Goal: Task Accomplishment & Management: Complete application form

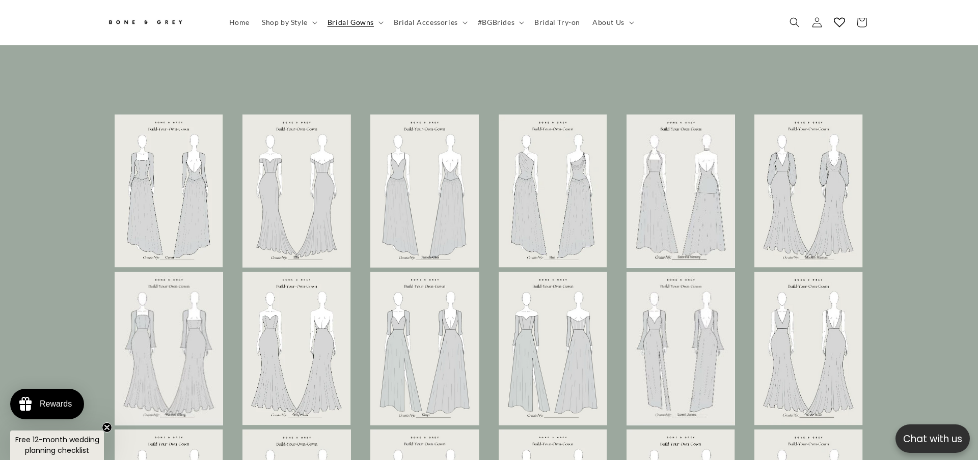
scroll to position [0, 560]
click at [435, 214] on img at bounding box center [424, 191] width 108 height 153
click at [498, 258] on ul at bounding box center [489, 428] width 764 height 626
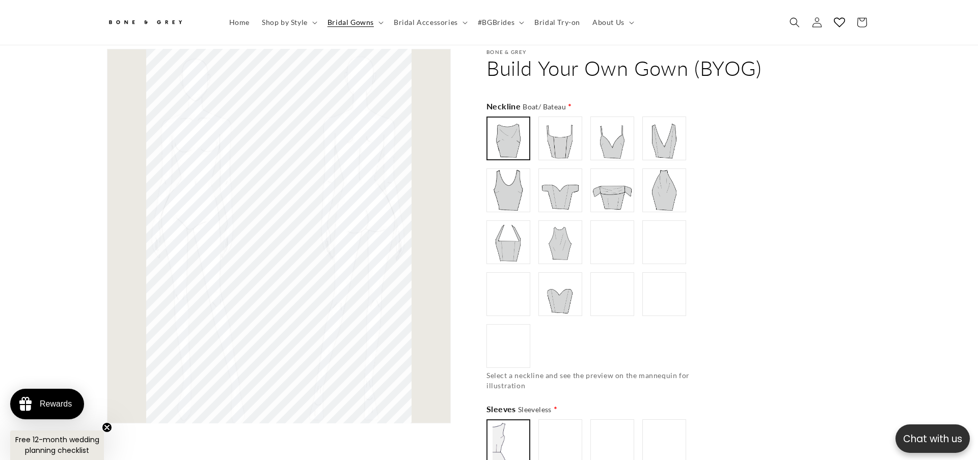
scroll to position [608, 0]
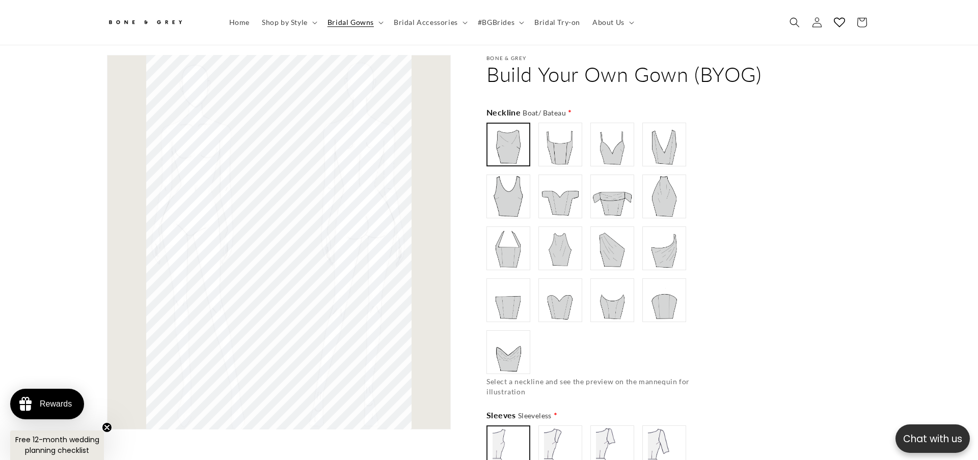
click at [559, 194] on img at bounding box center [560, 196] width 41 height 41
click at [499, 230] on img at bounding box center [508, 248] width 41 height 41
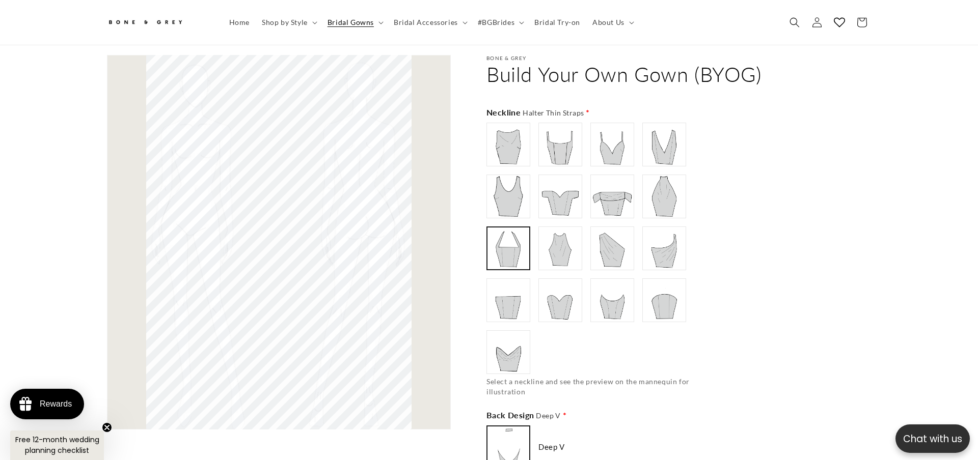
scroll to position [0, 0]
click at [606, 246] on img at bounding box center [612, 248] width 41 height 41
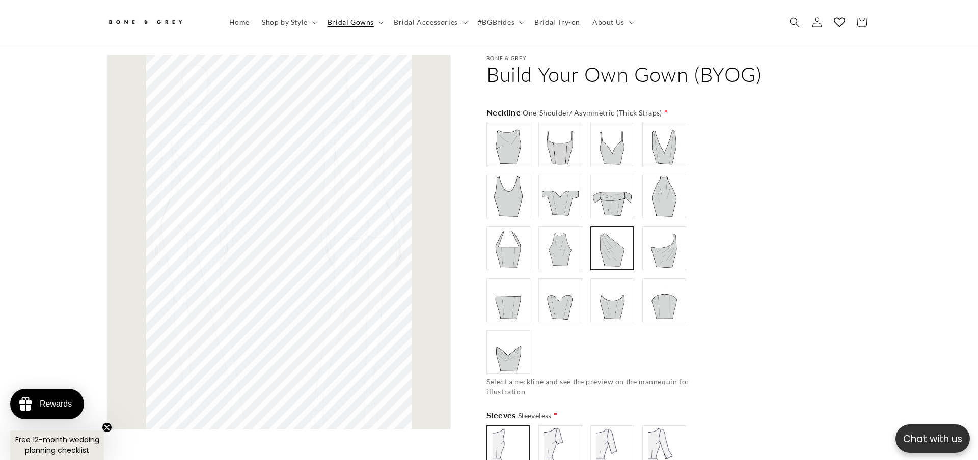
type input "**********"
click at [553, 191] on img at bounding box center [560, 196] width 41 height 41
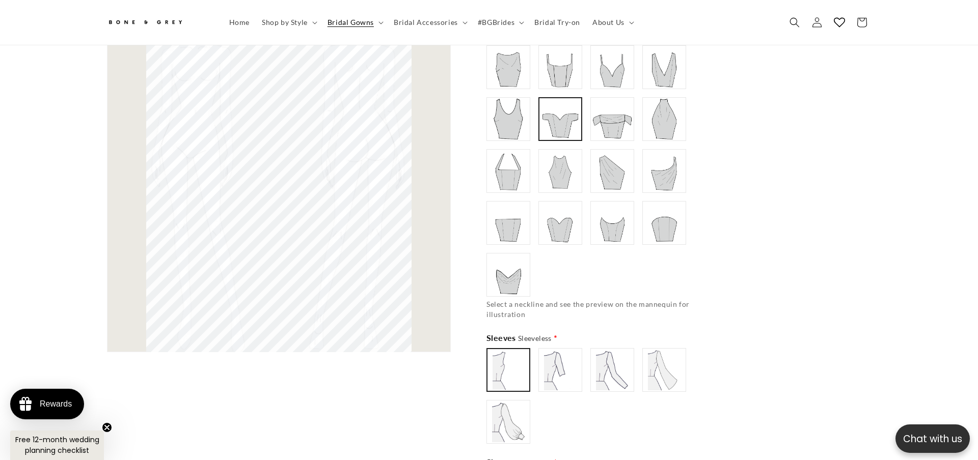
scroll to position [719, 0]
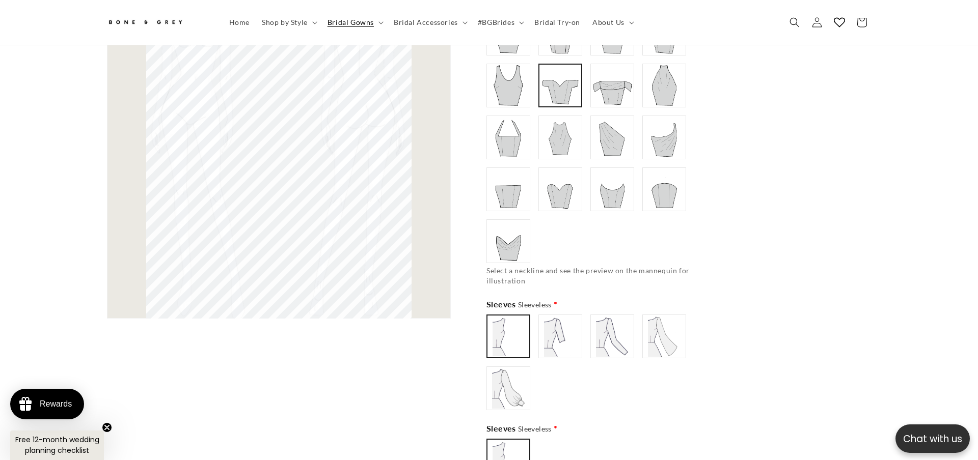
type input "**********"
click at [668, 346] on img at bounding box center [664, 336] width 41 height 41
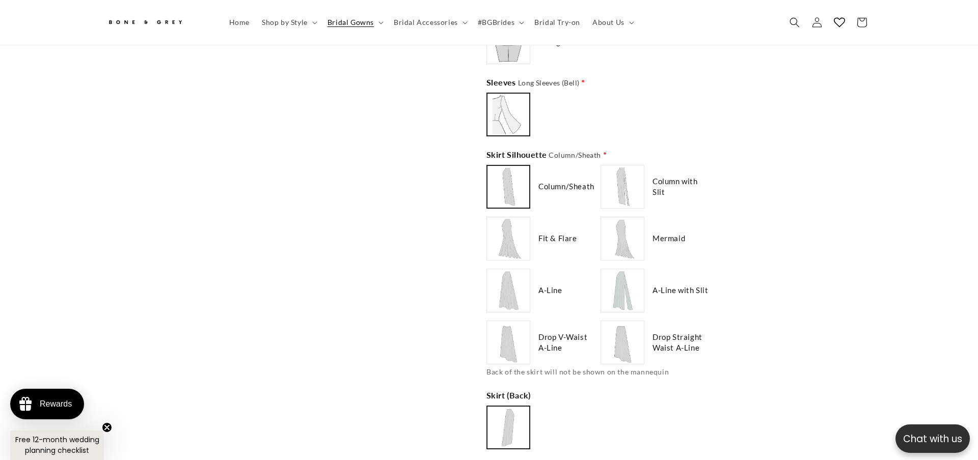
scroll to position [1192, 0]
type input "******"
click at [512, 289] on img at bounding box center [508, 288] width 41 height 41
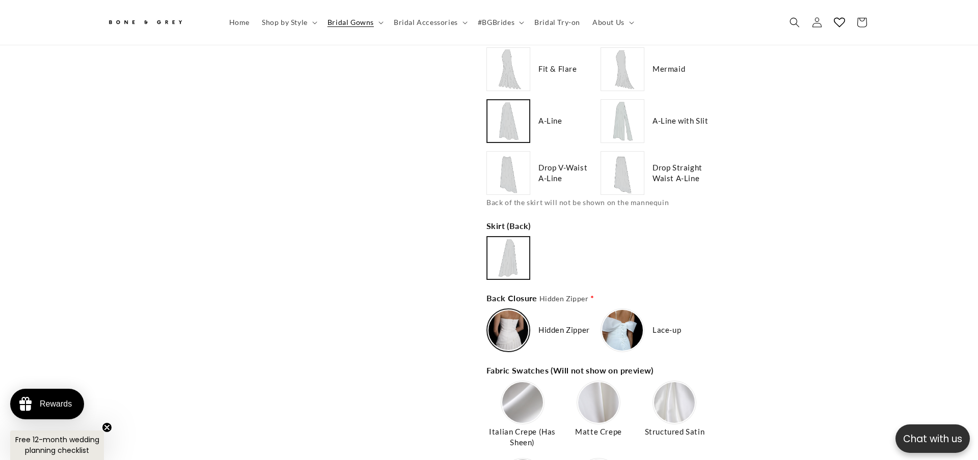
scroll to position [0, 280]
type input "*******"
click at [620, 330] on img at bounding box center [622, 330] width 41 height 41
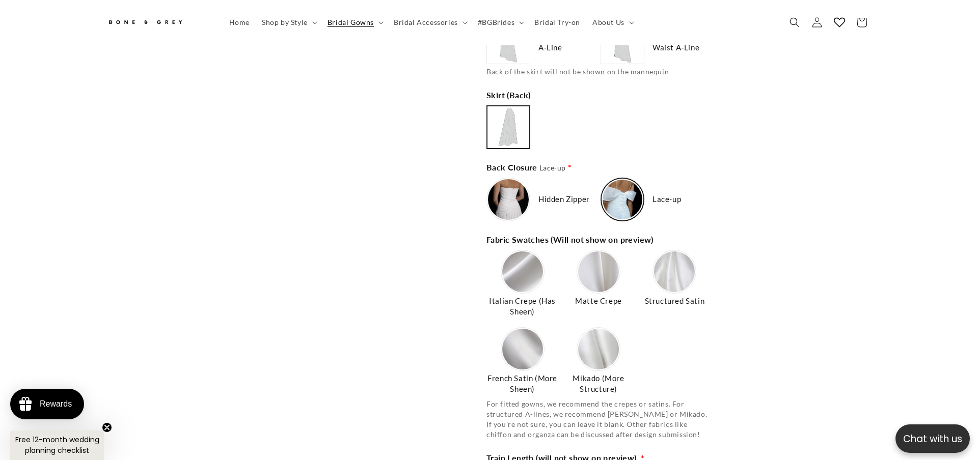
scroll to position [0, 560]
type input "**********"
click at [662, 269] on img at bounding box center [674, 272] width 41 height 41
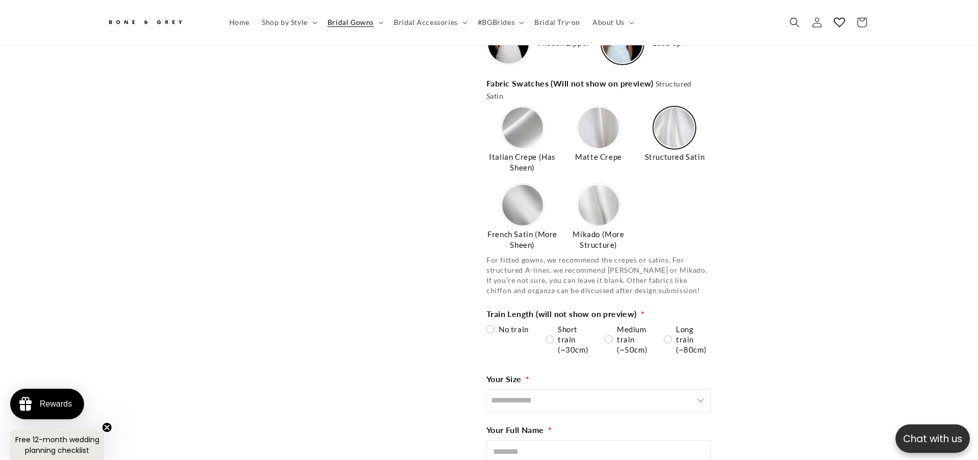
scroll to position [1653, 0]
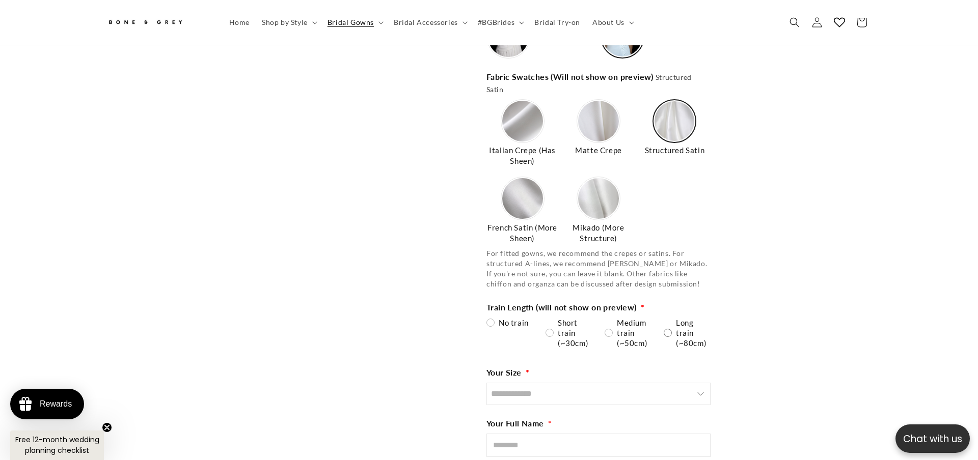
type input "**********"
click at [679, 321] on span "Long train (~80cm)" at bounding box center [693, 333] width 35 height 31
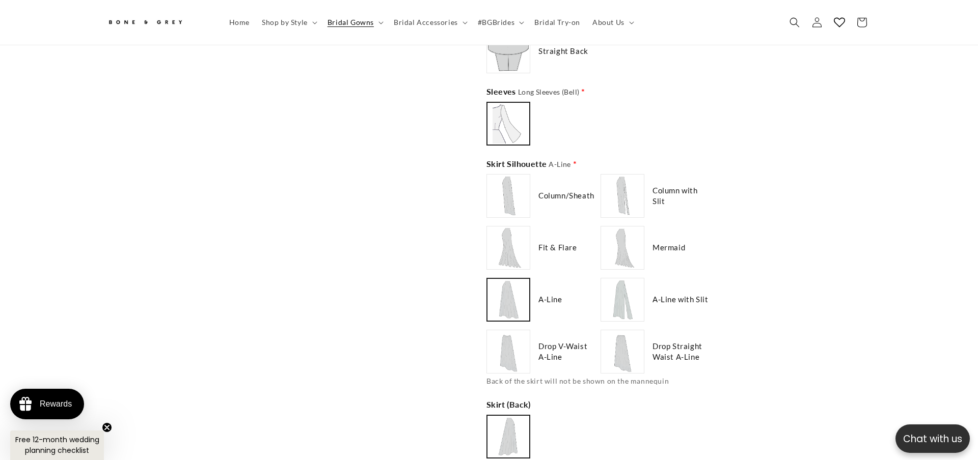
scroll to position [1182, 0]
click at [537, 339] on div "Drop V-Waist A-Line" at bounding box center [541, 351] width 110 height 44
type input "**********"
click at [516, 339] on img at bounding box center [508, 351] width 41 height 41
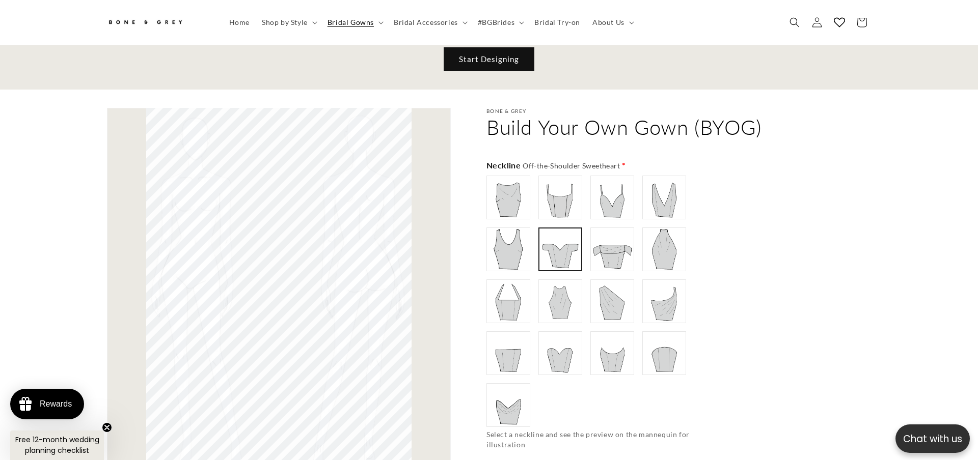
scroll to position [0, 0]
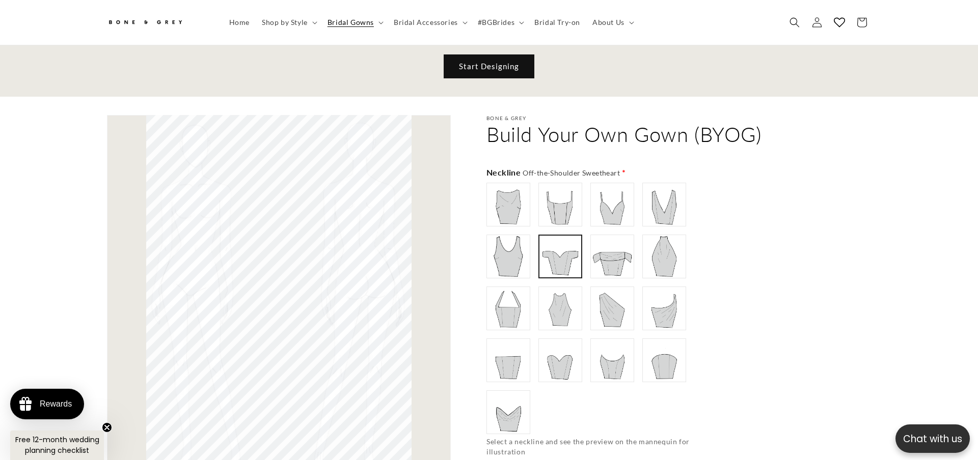
click at [517, 200] on img at bounding box center [508, 204] width 41 height 41
click at [555, 199] on img at bounding box center [560, 204] width 41 height 41
type input "**********"
click at [601, 205] on img at bounding box center [612, 204] width 41 height 41
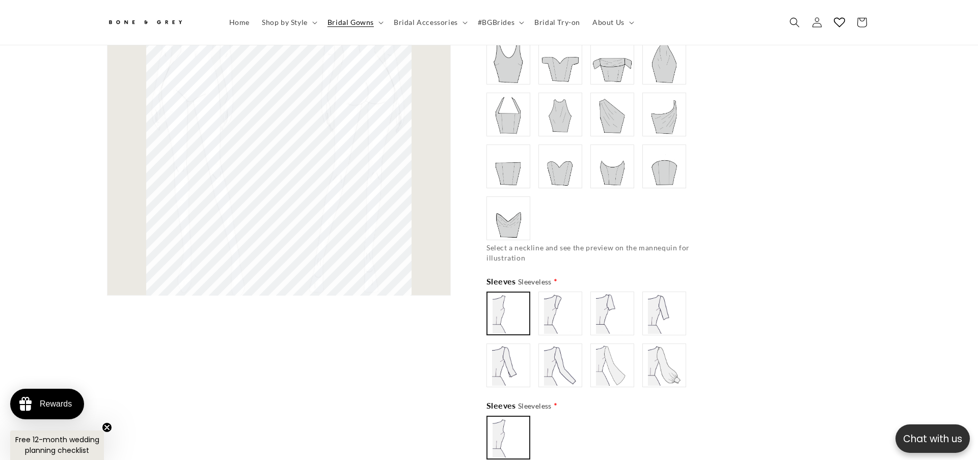
scroll to position [760, 0]
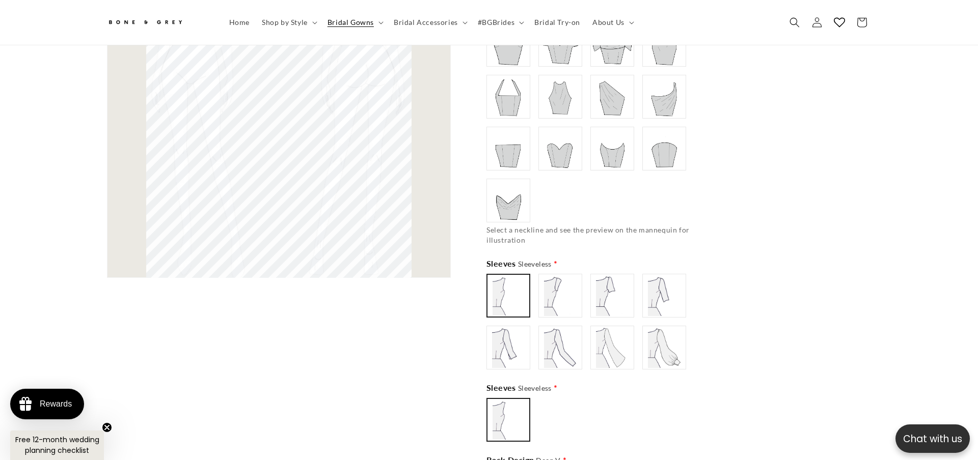
click at [646, 298] on img at bounding box center [664, 296] width 41 height 41
click at [661, 342] on img at bounding box center [664, 347] width 41 height 41
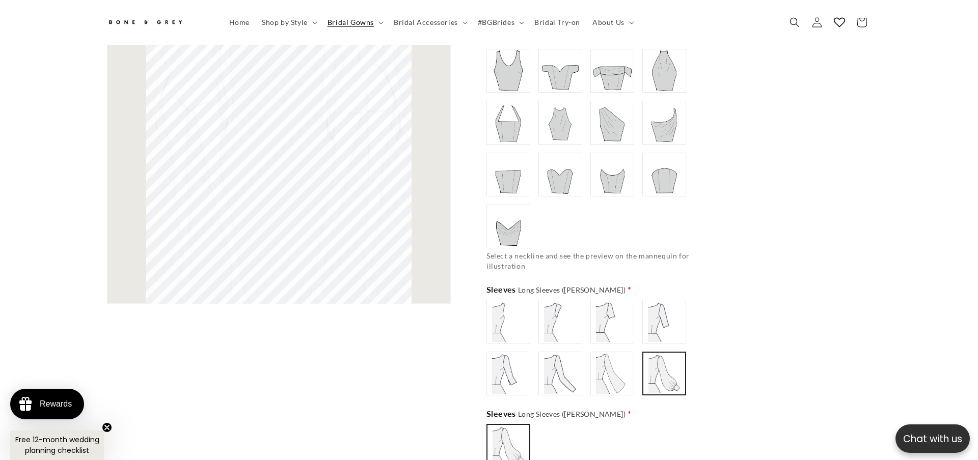
scroll to position [0, 0]
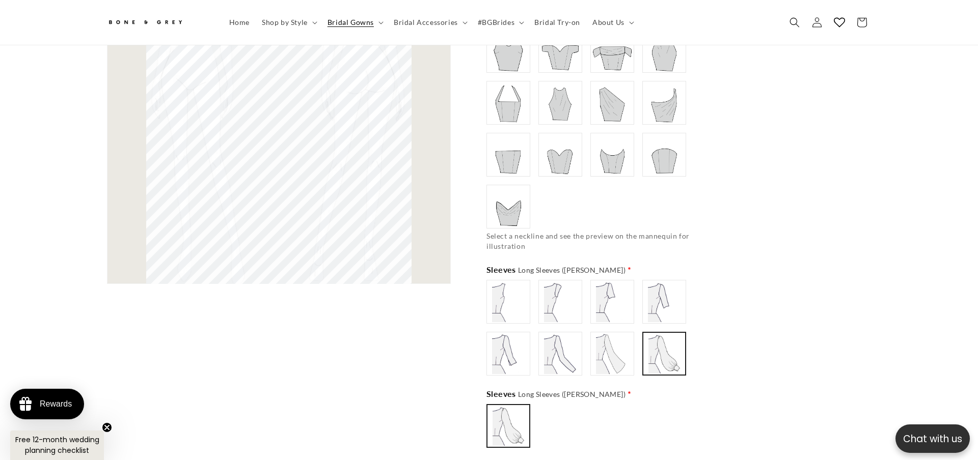
type input "**********"
click at [605, 355] on img at bounding box center [612, 354] width 41 height 41
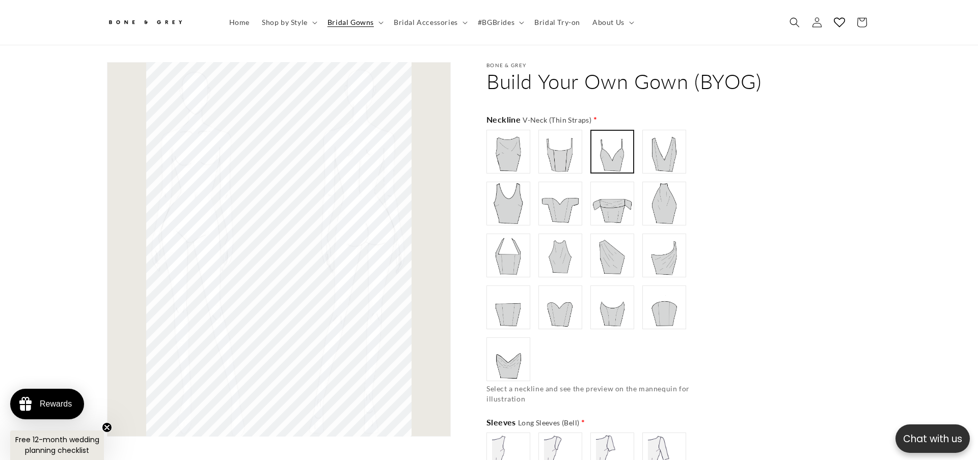
scroll to position [0, 280]
click at [568, 294] on img at bounding box center [560, 307] width 41 height 41
click at [654, 306] on img at bounding box center [664, 307] width 41 height 41
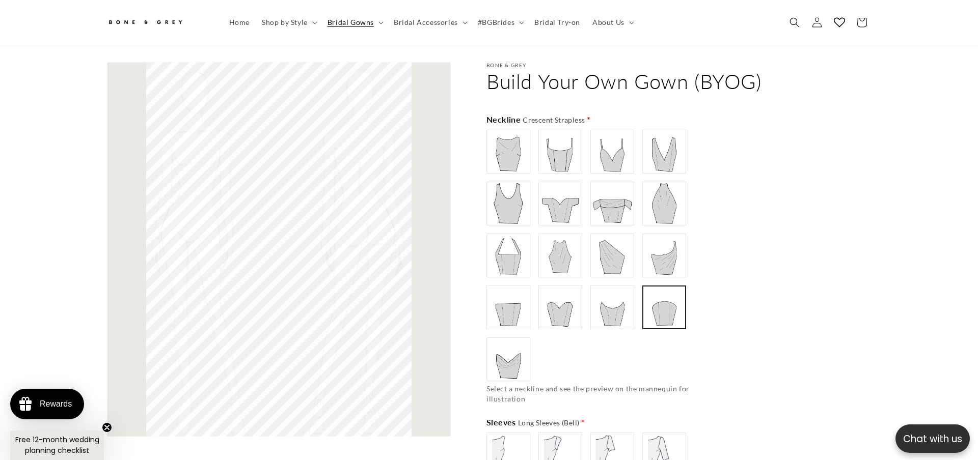
click at [507, 352] on img at bounding box center [508, 359] width 41 height 41
click at [563, 258] on img at bounding box center [560, 255] width 41 height 41
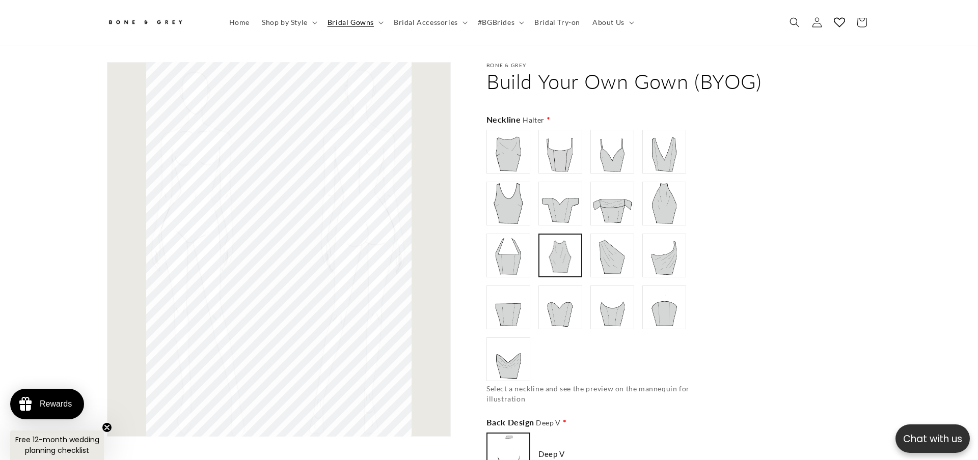
click at [516, 251] on img at bounding box center [508, 255] width 41 height 41
click at [511, 203] on img at bounding box center [508, 203] width 41 height 41
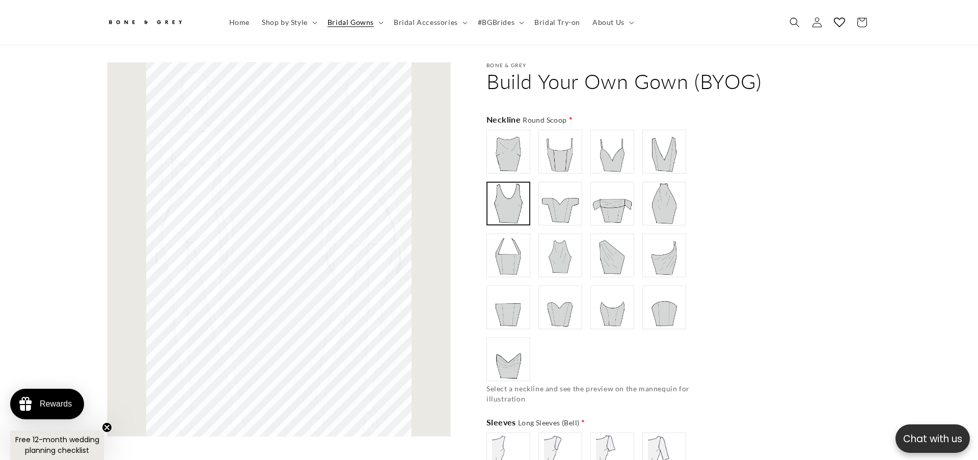
scroll to position [0, 280]
type input "**********"
click at [553, 199] on img at bounding box center [560, 203] width 41 height 41
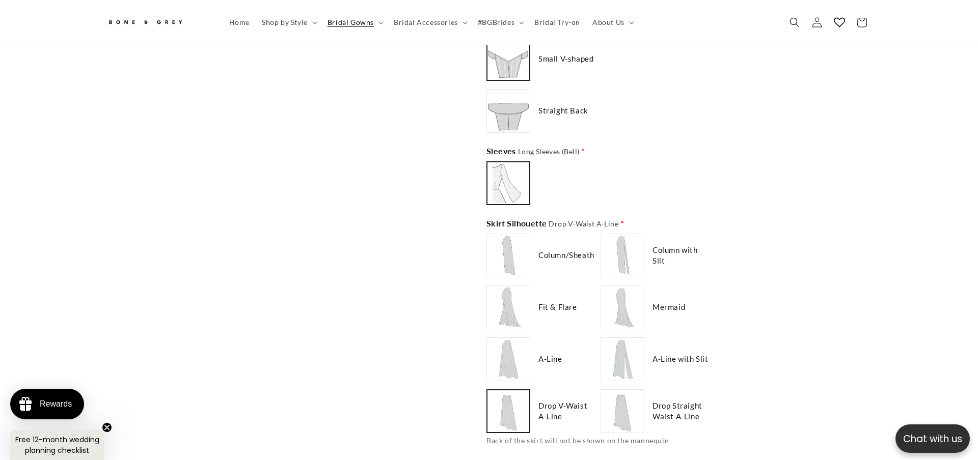
scroll to position [0, 560]
click at [645, 251] on div "Column with Slit" at bounding box center [655, 254] width 110 height 44
click at [623, 251] on img at bounding box center [622, 253] width 41 height 41
click at [616, 358] on img at bounding box center [622, 357] width 41 height 41
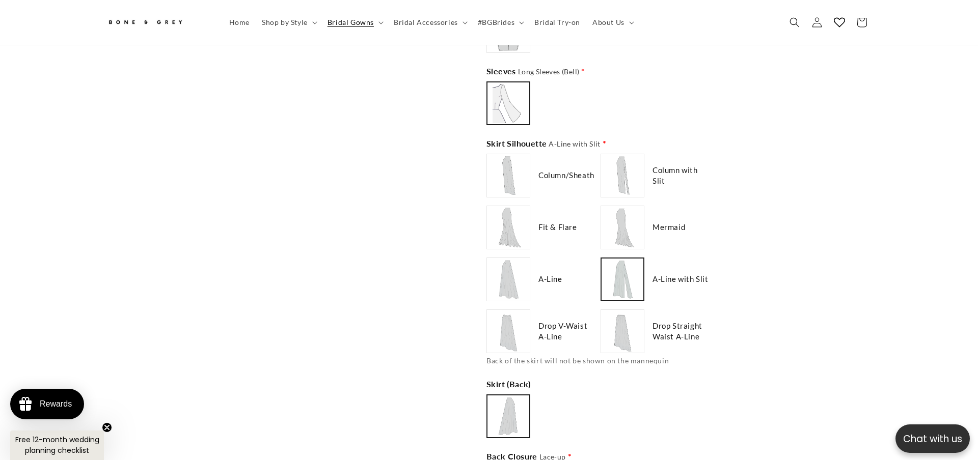
click at [620, 330] on img at bounding box center [622, 331] width 41 height 41
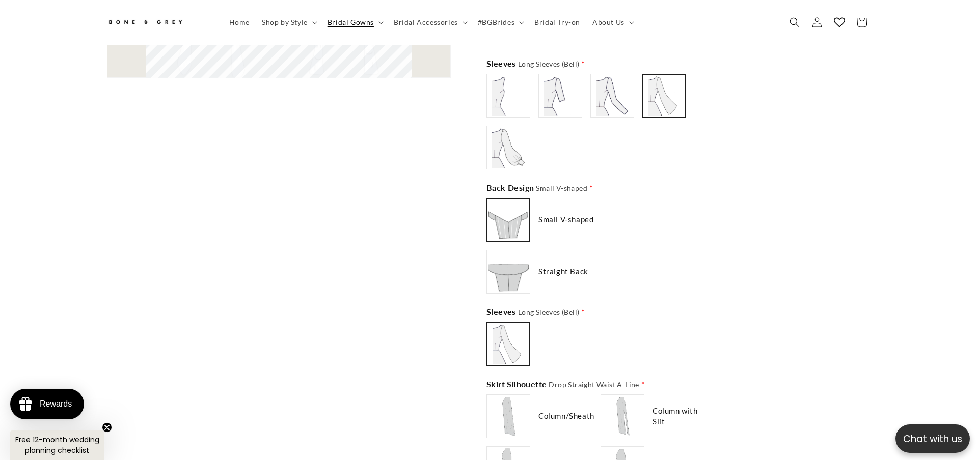
scroll to position [1282, 0]
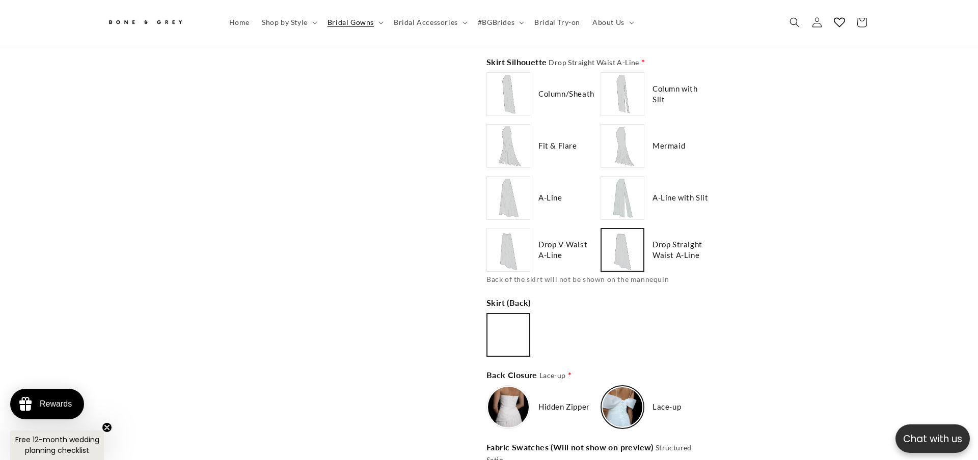
type input "**********"
click at [517, 249] on img at bounding box center [508, 250] width 41 height 41
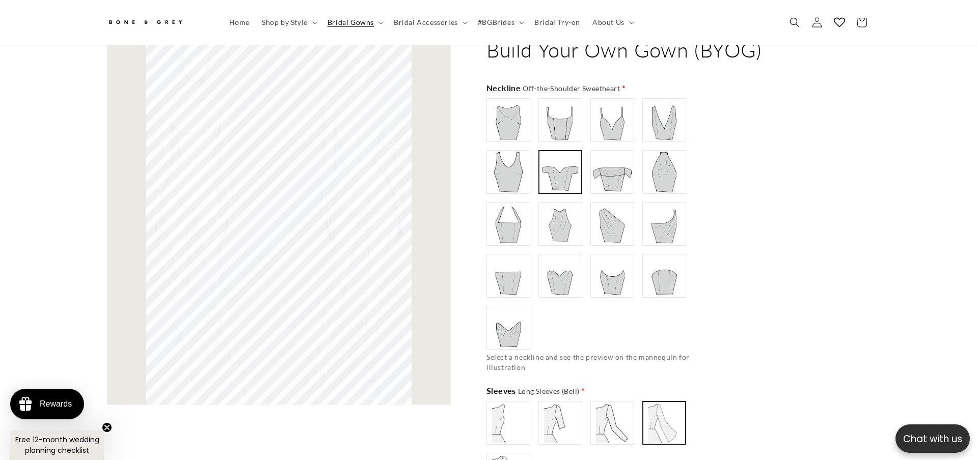
scroll to position [0, 0]
click at [499, 409] on img at bounding box center [508, 423] width 41 height 41
type input "**********"
click at [656, 424] on img at bounding box center [664, 423] width 41 height 41
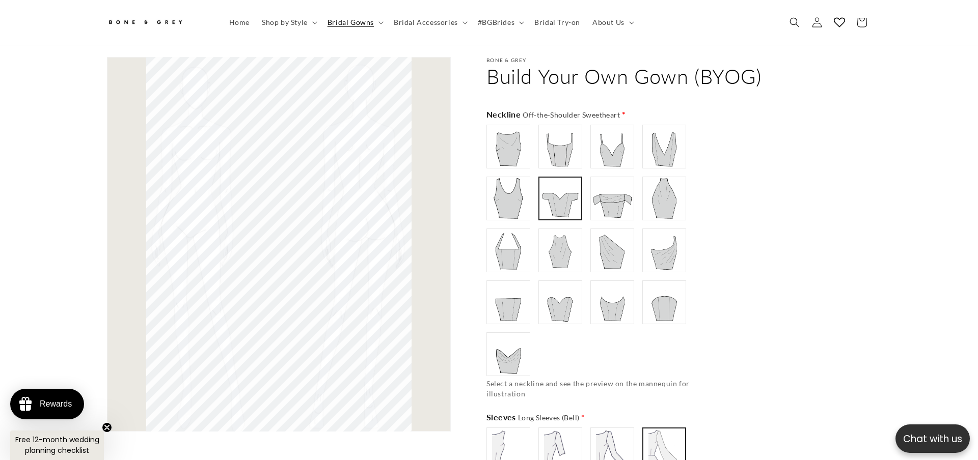
scroll to position [0, 280]
click at [608, 145] on img at bounding box center [612, 146] width 41 height 41
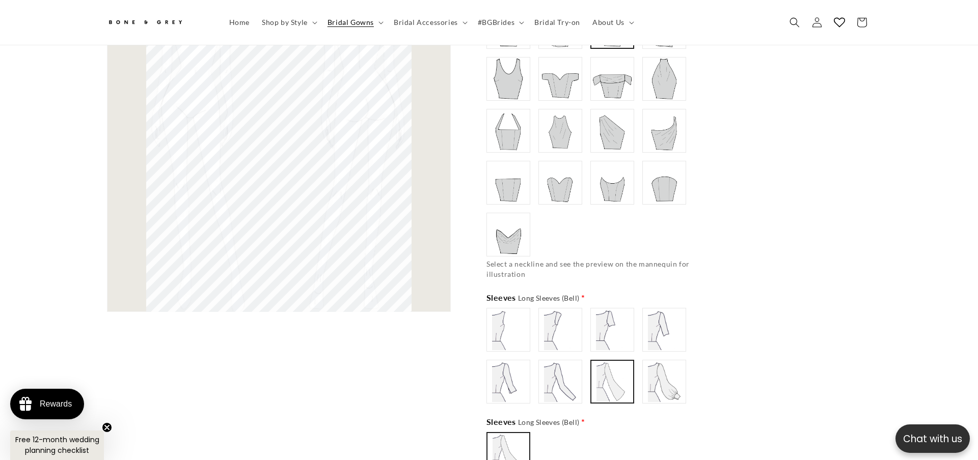
scroll to position [646, 0]
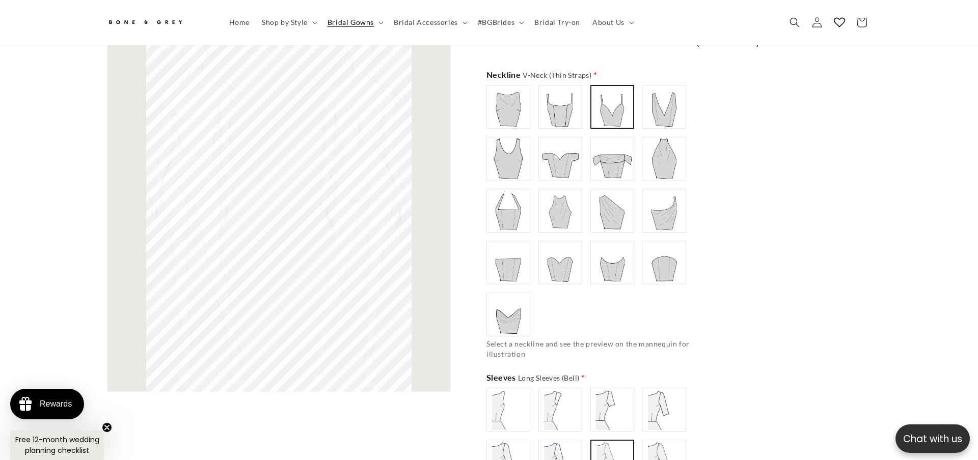
type input "**********"
click at [570, 143] on img at bounding box center [560, 159] width 41 height 41
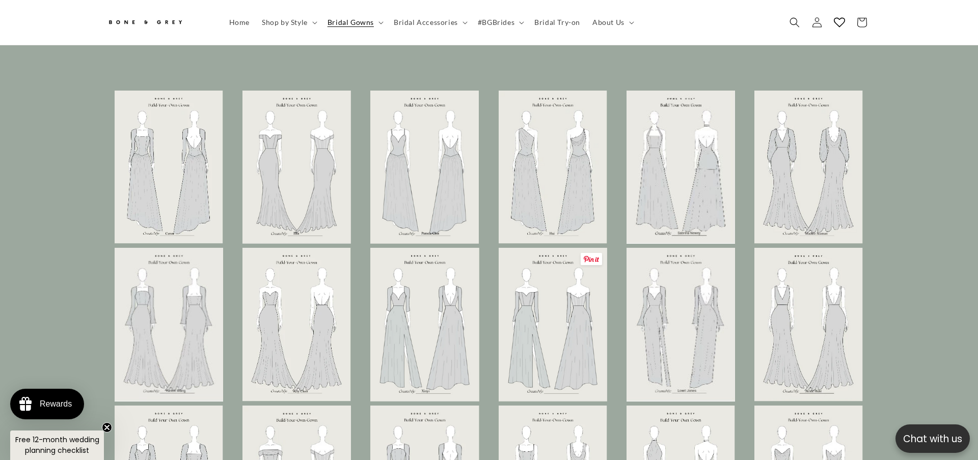
scroll to position [0, 560]
